Goal: Task Accomplishment & Management: Use online tool/utility

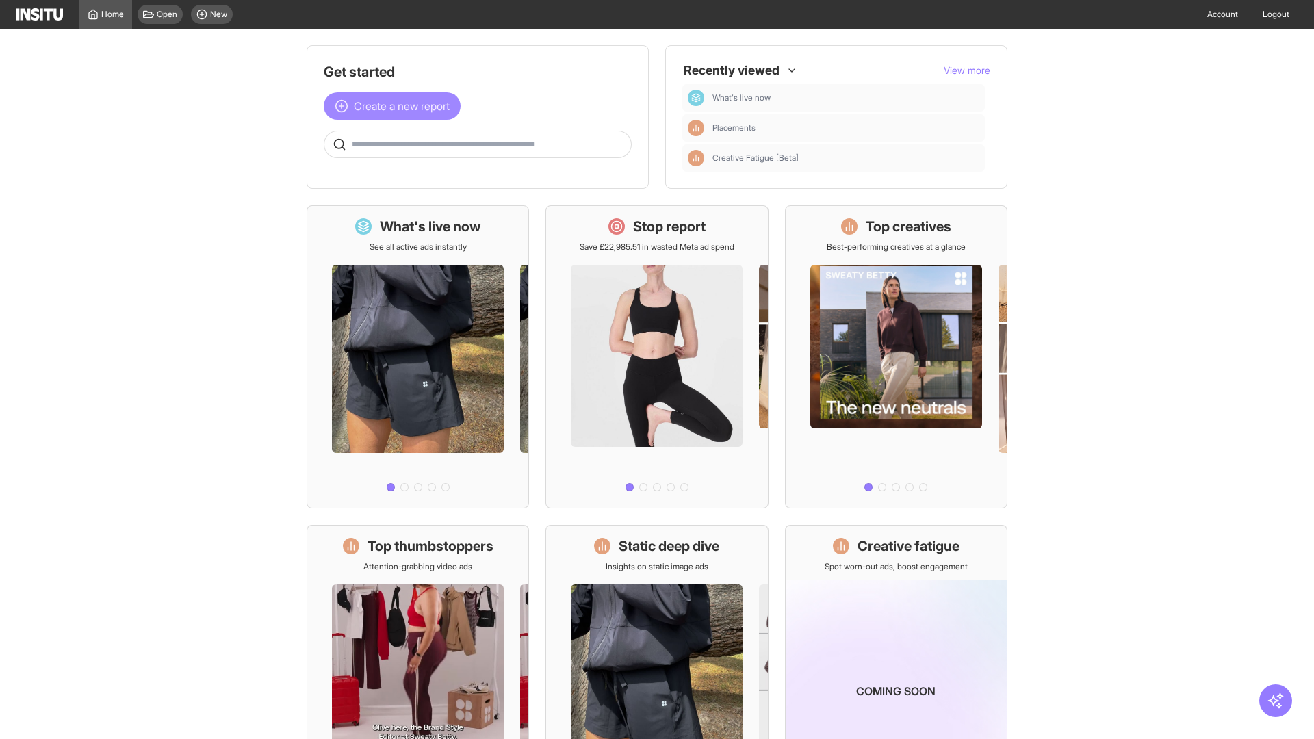
click at [396, 106] on span "Create a new report" at bounding box center [402, 106] width 96 height 16
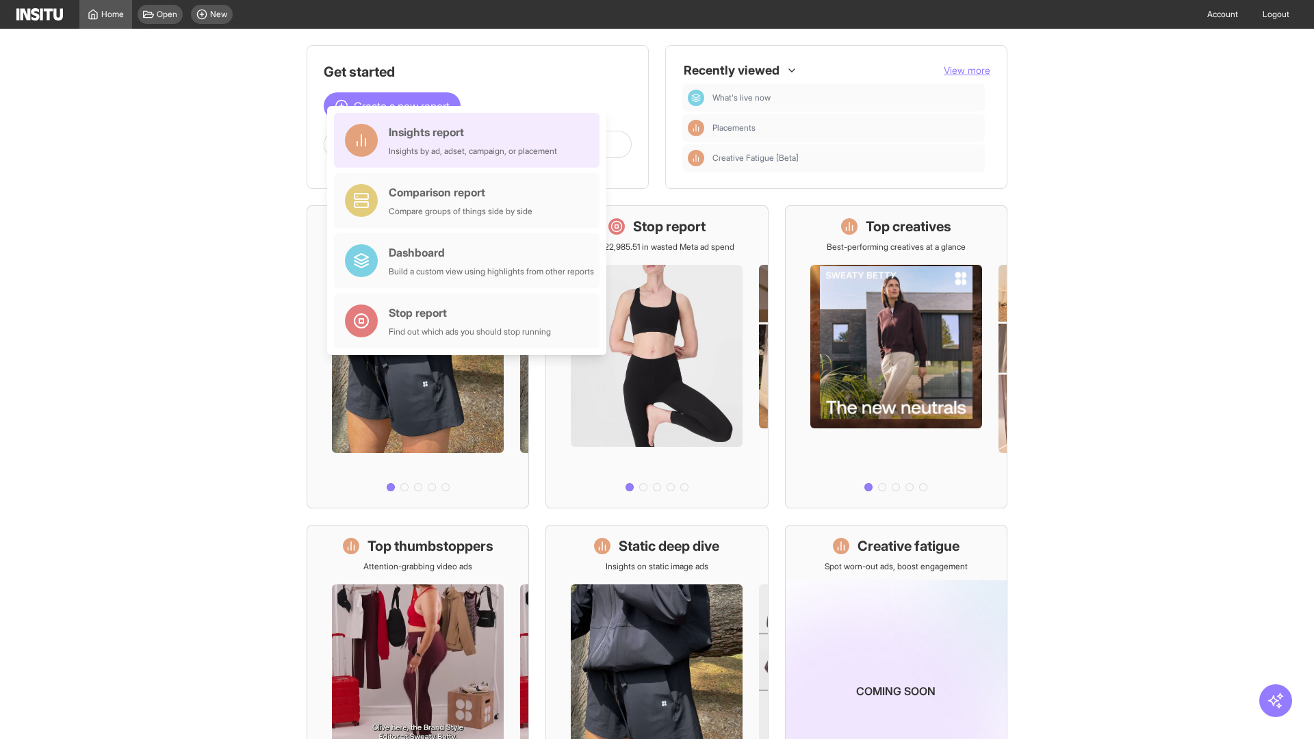
click at [470, 140] on div "Insights report Insights by ad, adset, campaign, or placement" at bounding box center [473, 140] width 168 height 33
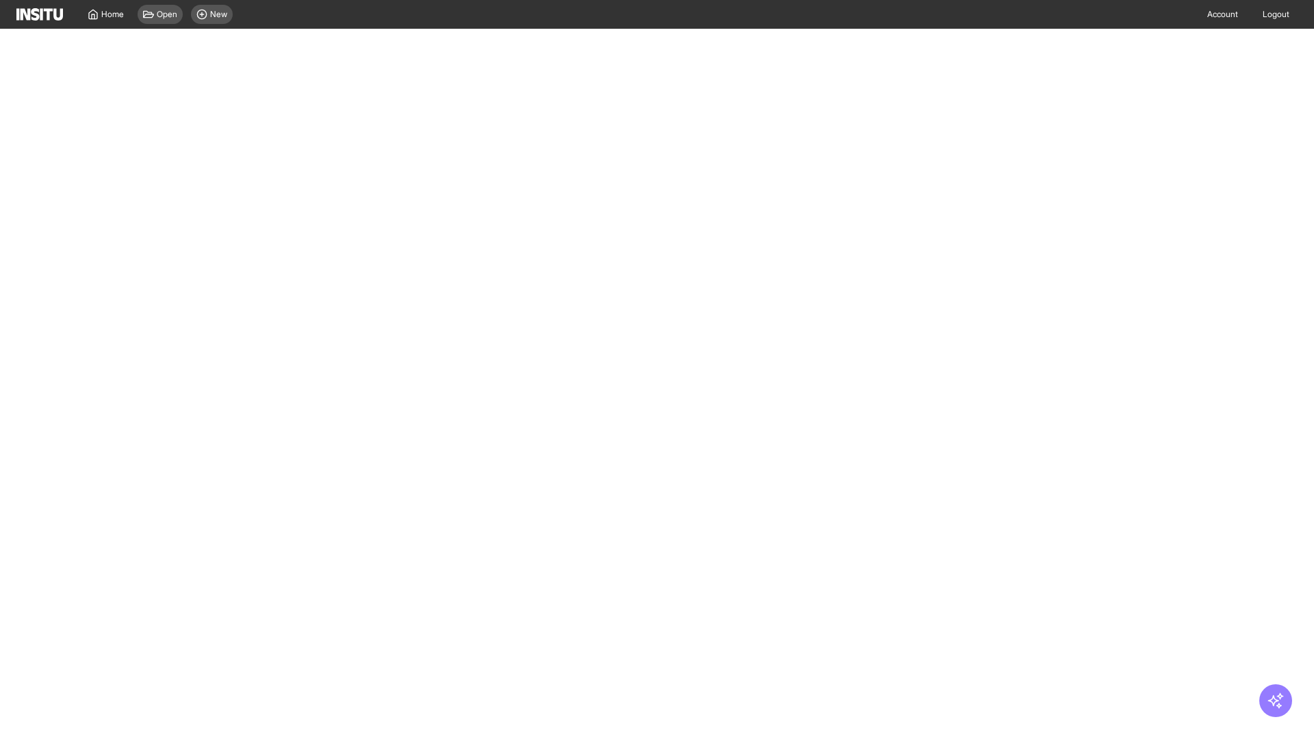
select select "**"
